Goal: Transaction & Acquisition: Obtain resource

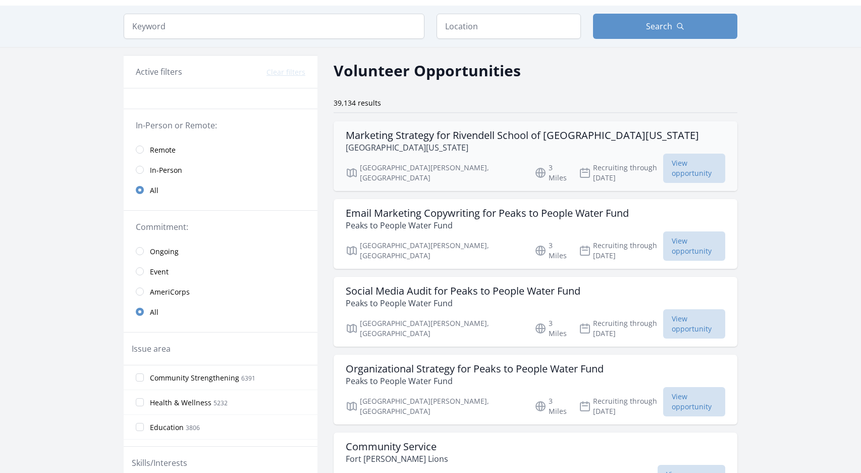
scroll to position [27, 0]
click at [140, 143] on link "Remote" at bounding box center [221, 149] width 194 height 20
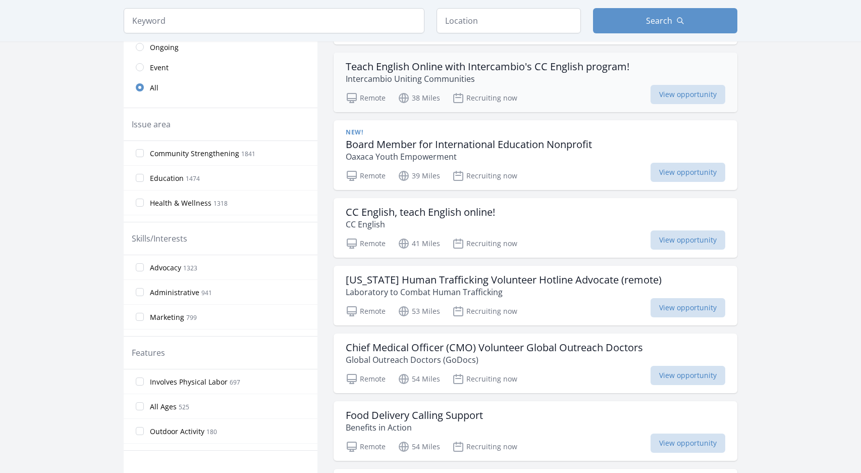
scroll to position [248, 0]
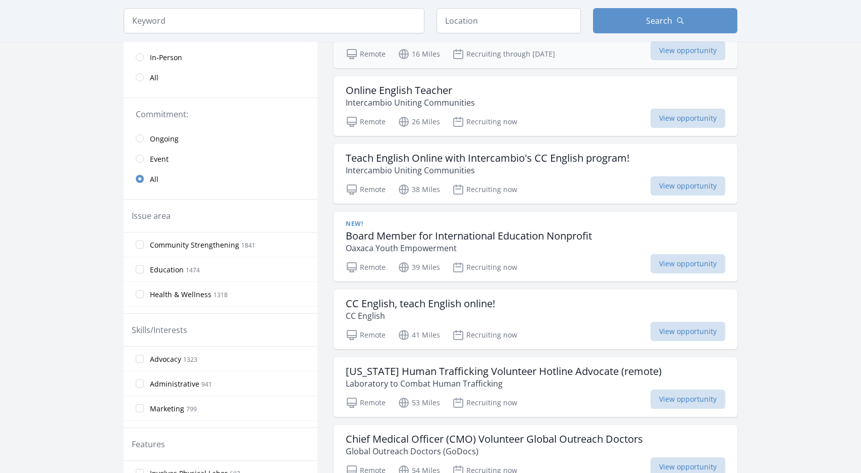
scroll to position [155, 0]
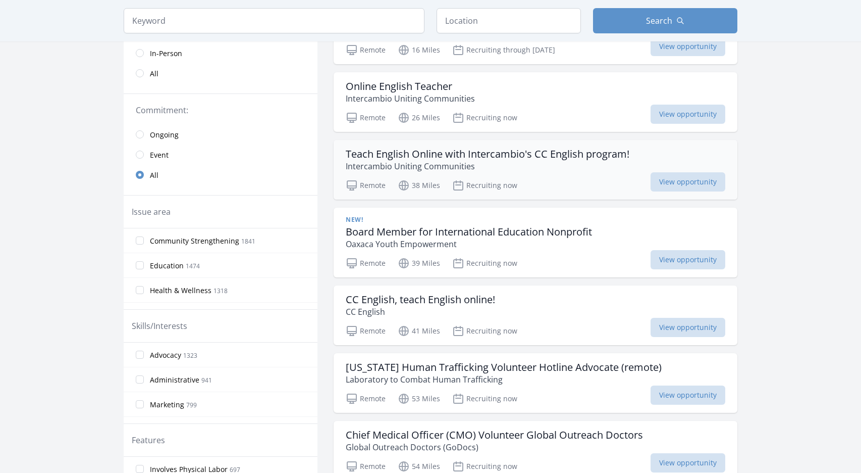
click at [421, 154] on h3 "Teach English Online with Intercambio's CC English program!" at bounding box center [488, 154] width 284 height 12
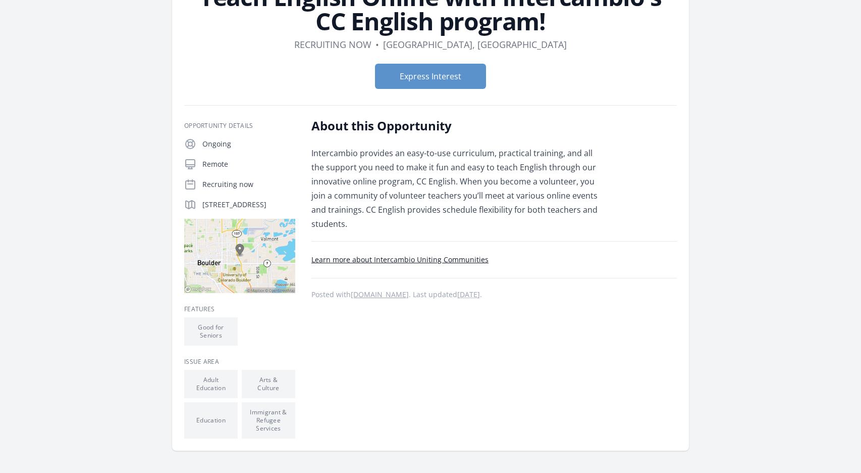
scroll to position [98, 0]
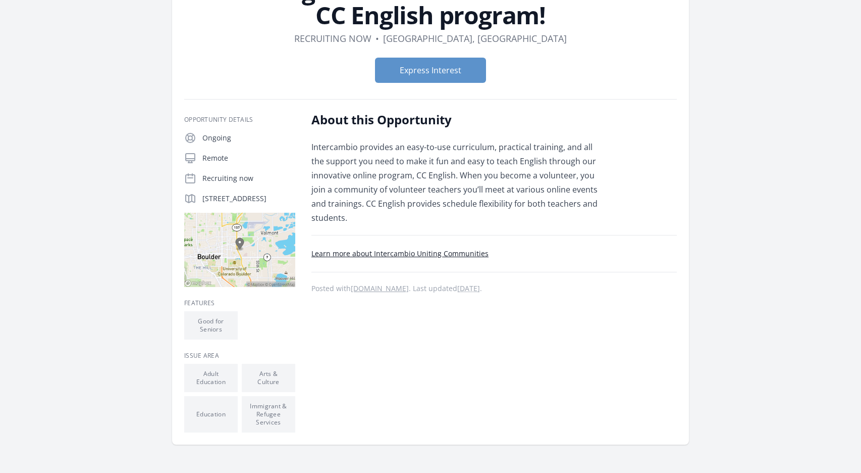
click at [373, 254] on link "Learn more about Intercambio Uniting Communities" at bounding box center [399, 253] width 177 height 10
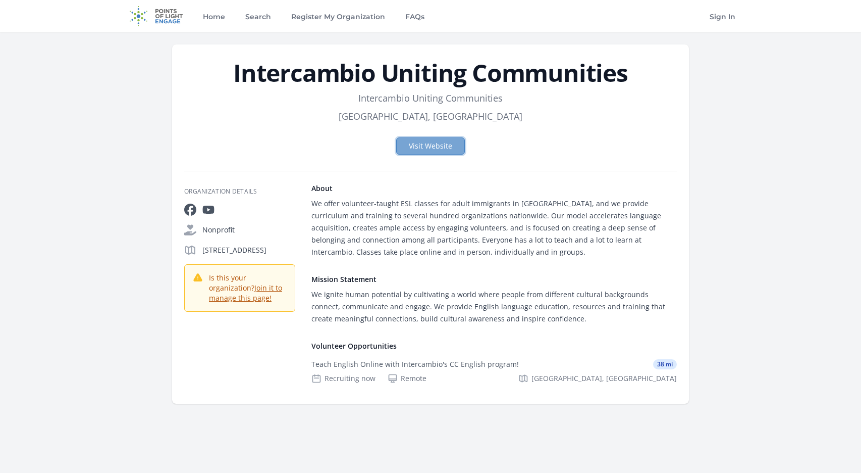
click at [434, 150] on link "Visit Website" at bounding box center [430, 145] width 69 height 17
